Goal: Task Accomplishment & Management: Use online tool/utility

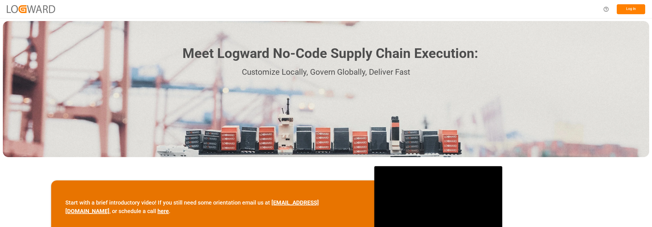
click at [622, 11] on button "Log In" at bounding box center [630, 9] width 28 height 10
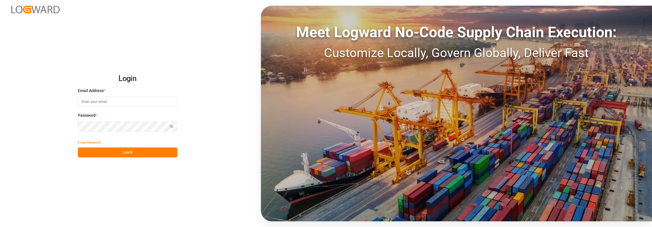
click at [131, 100] on input at bounding box center [127, 102] width 99 height 10
click at [107, 154] on button "Log In" at bounding box center [127, 152] width 99 height 10
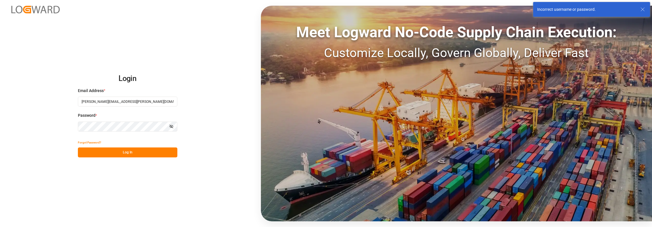
click at [173, 126] on icon "button" at bounding box center [171, 126] width 4 height 4
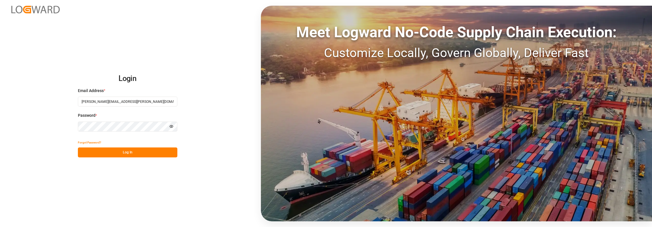
click at [148, 152] on button "Log In" at bounding box center [127, 152] width 99 height 10
click at [96, 102] on input "[PERSON_NAME][EMAIL_ADDRESS][PERSON_NAME][DOMAIN_NAME]" at bounding box center [127, 102] width 99 height 10
type input "[PERSON_NAME][EMAIL_ADDRESS][PERSON_NAME][DOMAIN_NAME]"
click at [128, 153] on button "Log In" at bounding box center [127, 152] width 99 height 10
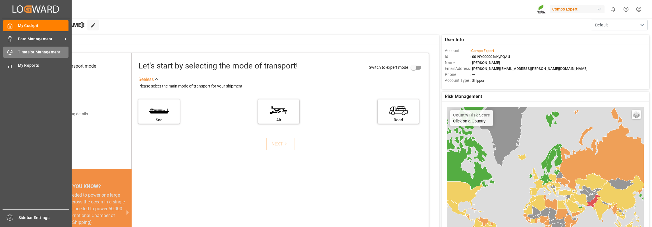
click at [17, 50] on div "Timeslot Management Timeslot Management" at bounding box center [35, 52] width 65 height 11
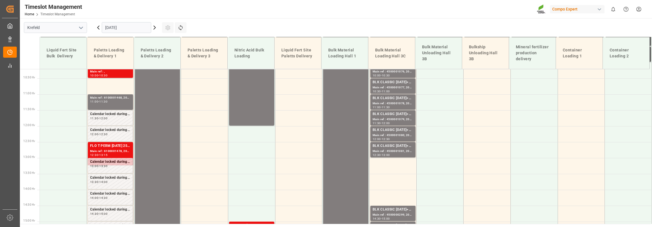
scroll to position [358, 0]
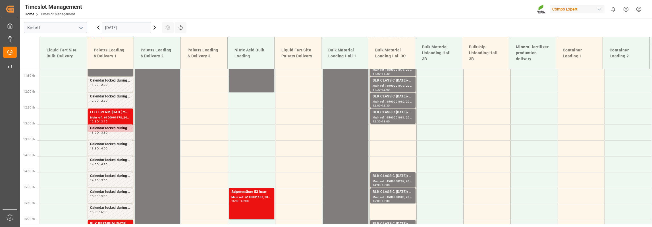
click at [130, 28] on input "[DATE]" at bounding box center [126, 27] width 49 height 11
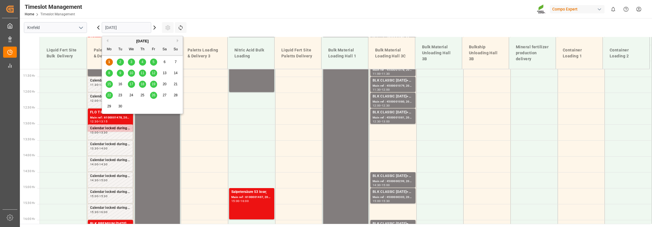
click at [122, 61] on div "2" at bounding box center [120, 62] width 7 height 7
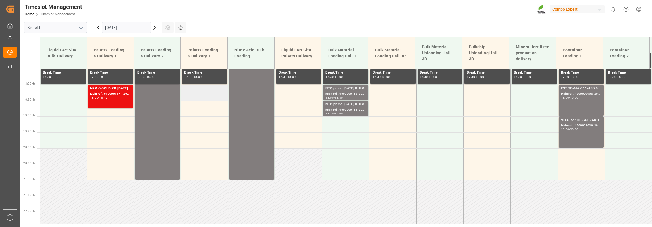
scroll to position [443, 0]
